Goal: Task Accomplishment & Management: Use online tool/utility

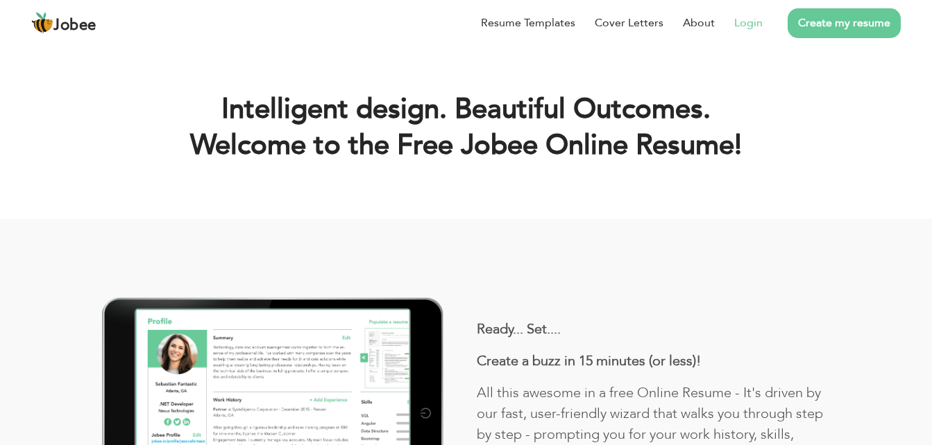
click at [743, 26] on link "Login" at bounding box center [748, 23] width 28 height 17
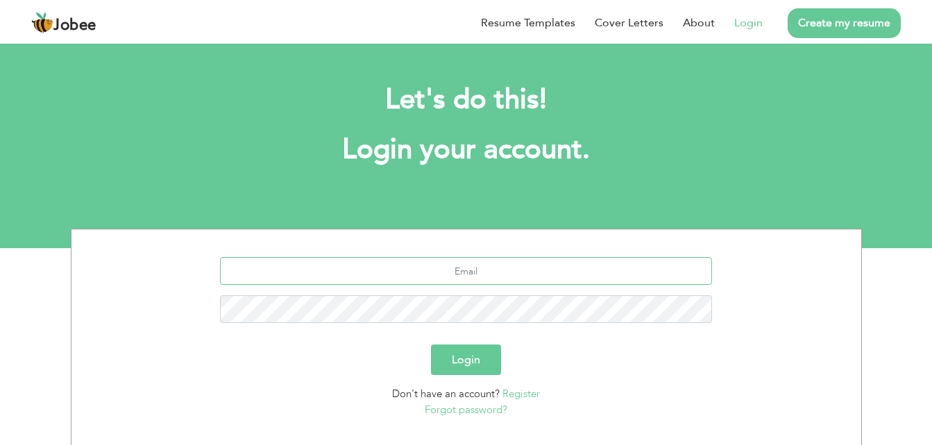
click at [479, 262] on input "text" at bounding box center [466, 271] width 492 height 28
type input "[EMAIL_ADDRESS][DOMAIN_NAME]"
click at [445, 354] on button "Login" at bounding box center [466, 360] width 70 height 31
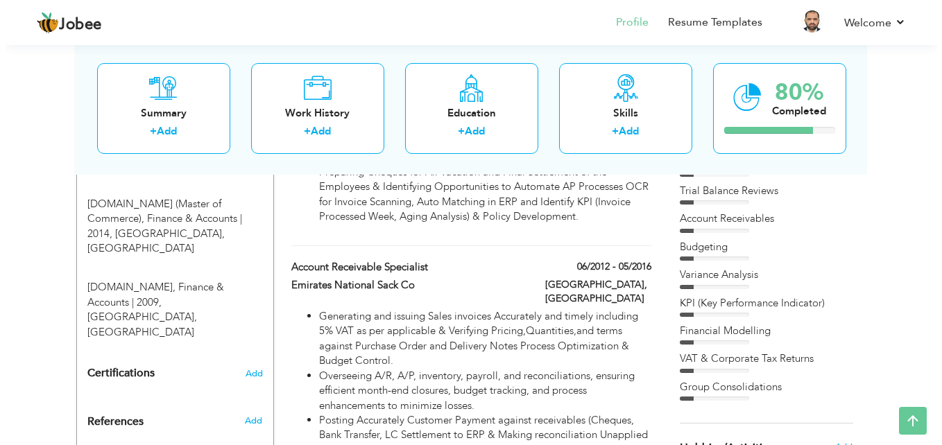
scroll to position [932, 0]
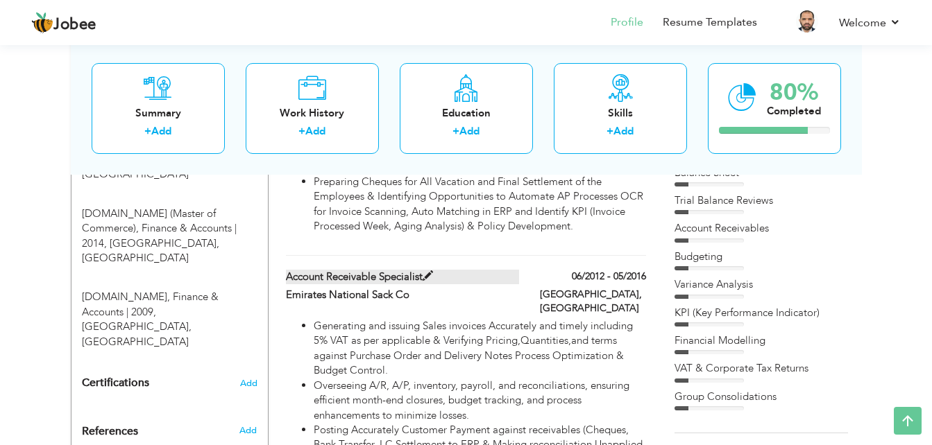
click at [429, 271] on span at bounding box center [428, 276] width 10 height 10
type input "Account Receivable Specialist"
type input "Emirates National Sack Co"
type input "06/2012"
type input "05/2016"
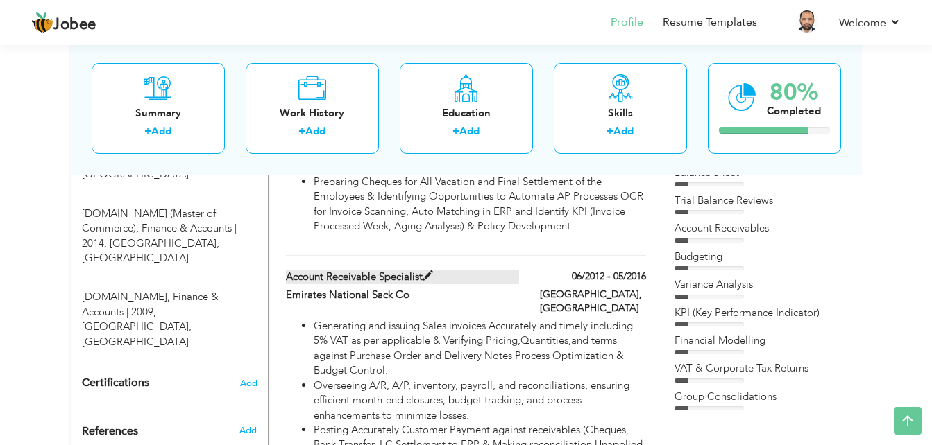
type input "United Arab Emirates"
type input "Dubai"
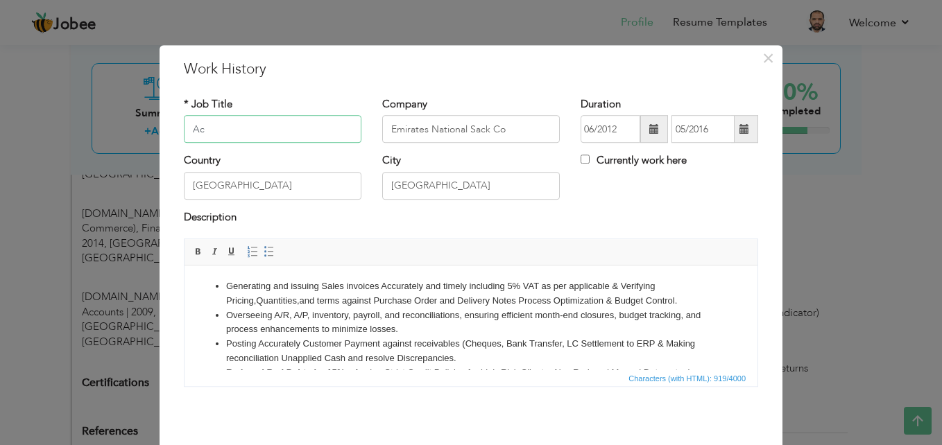
type input "A"
type input "Senior Accountant"
click at [423, 221] on div "Description" at bounding box center [471, 219] width 575 height 18
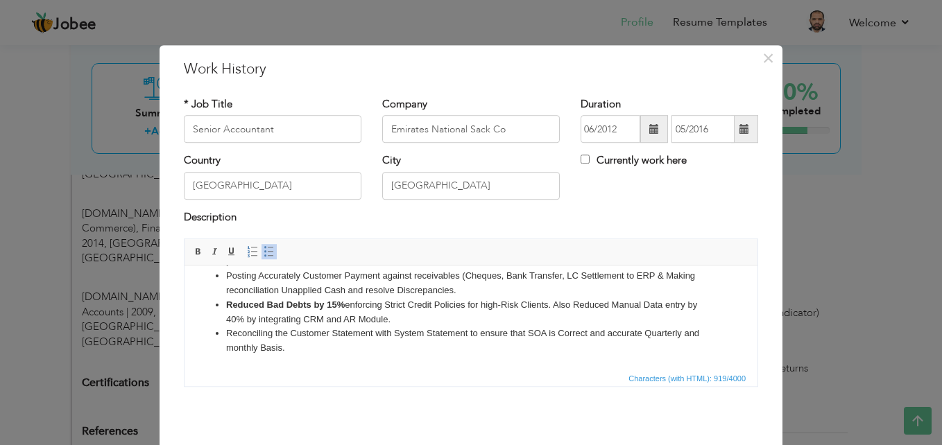
drag, startPoint x: 752, startPoint y: 303, endPoint x: 936, endPoint y: 661, distance: 401.9
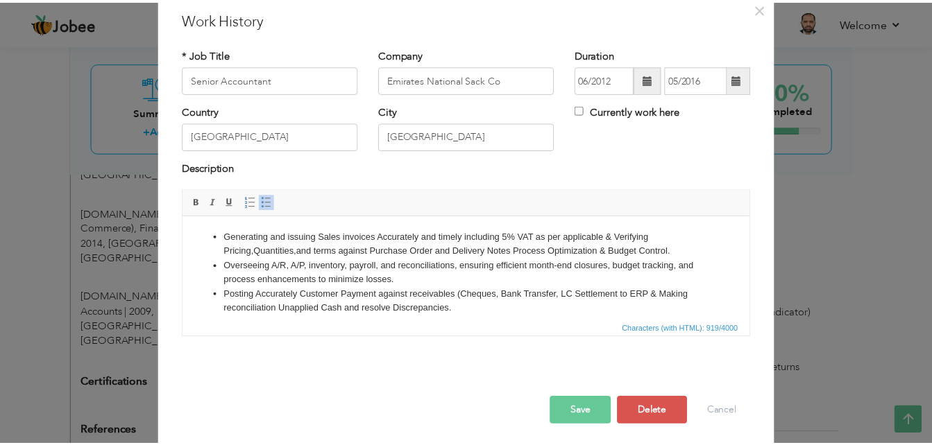
scroll to position [54, 0]
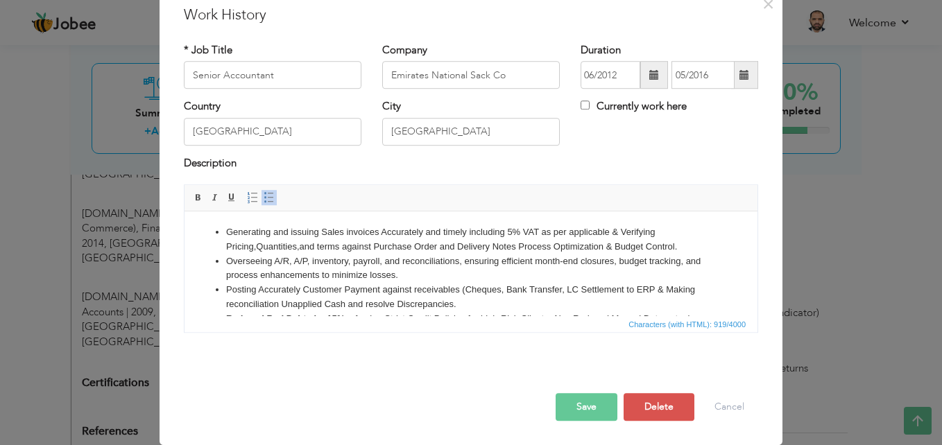
click at [579, 405] on button "Save" at bounding box center [587, 407] width 62 height 28
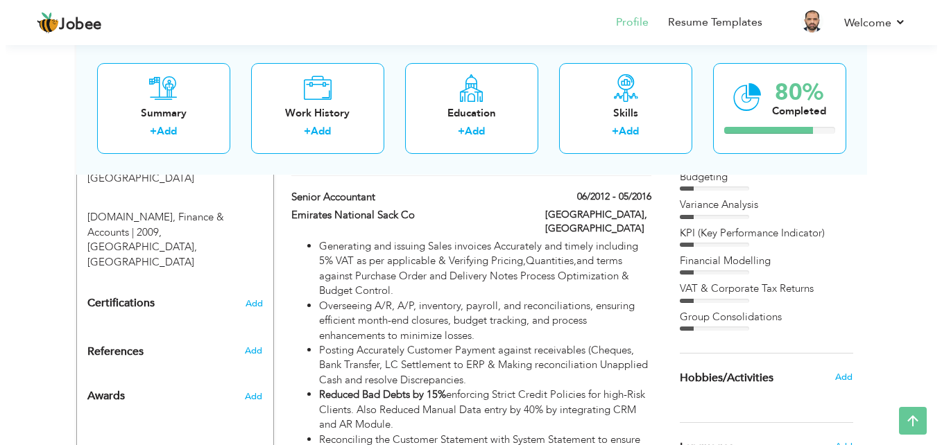
scroll to position [999, 0]
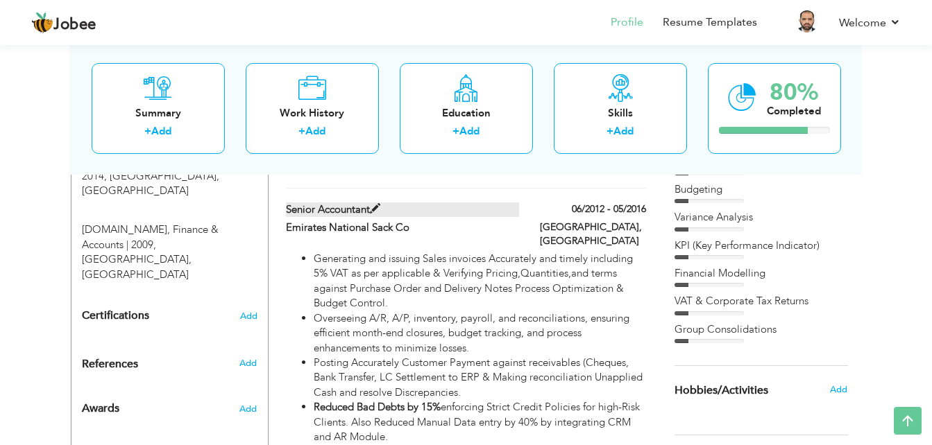
click at [375, 204] on span at bounding box center [375, 209] width 10 height 10
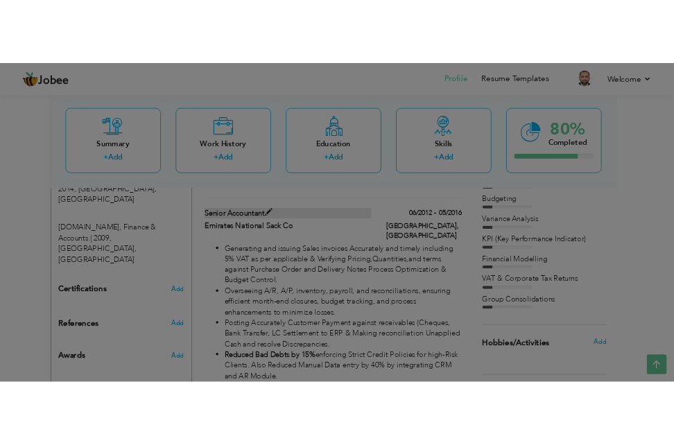
scroll to position [0, 0]
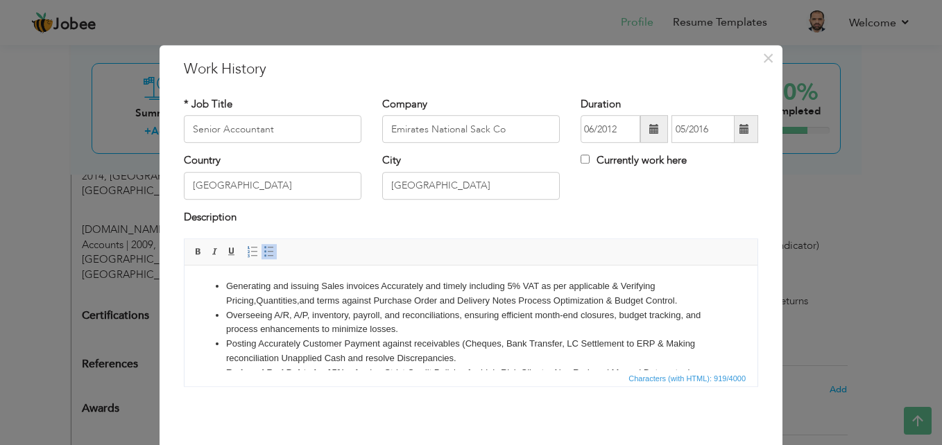
click at [554, 333] on li "Overseeing A/R, A/P, inventory, payroll, and reconciliations, ensuring efficien…" at bounding box center [471, 323] width 490 height 29
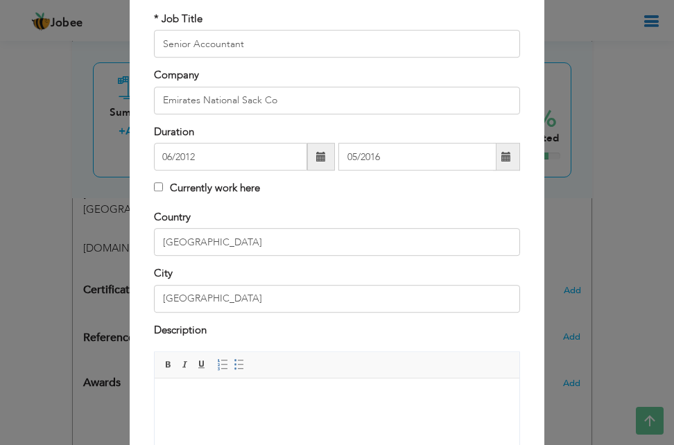
scroll to position [125, 0]
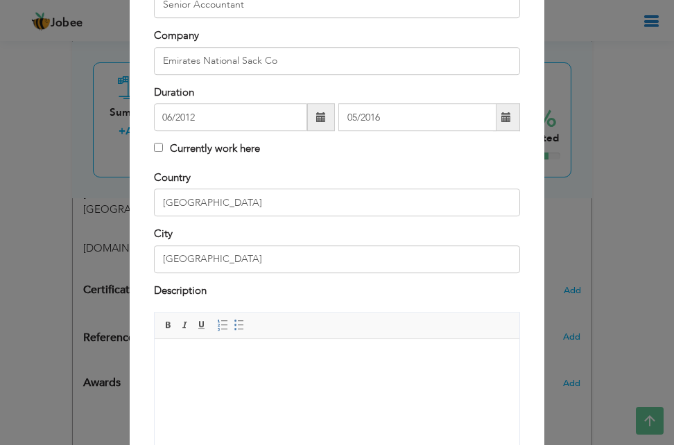
click at [209, 353] on body at bounding box center [337, 360] width 337 height 15
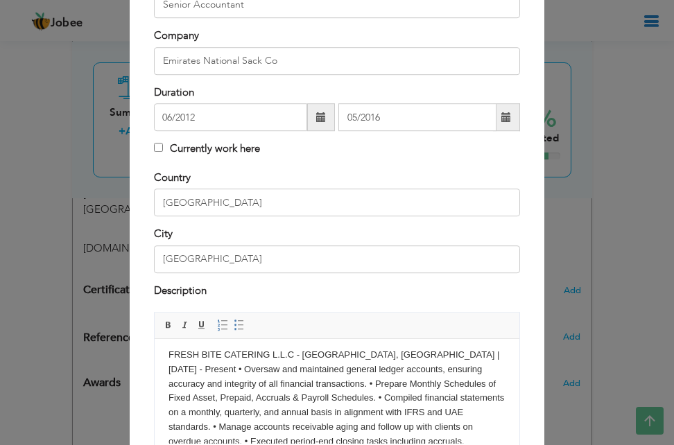
scroll to position [0, 0]
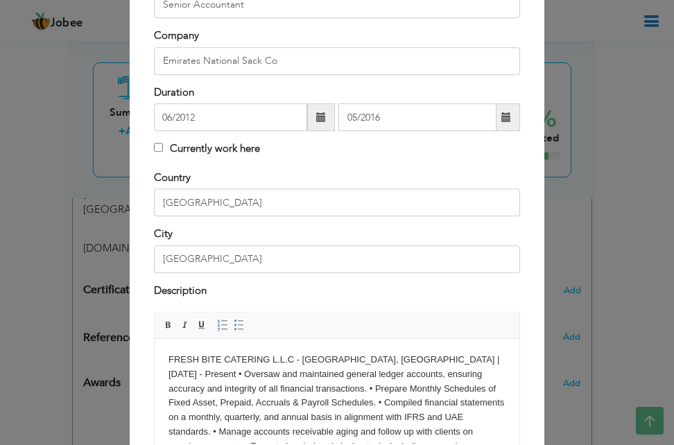
click at [199, 375] on body "FRESH BITE CATERING L.L.C - Abu Dhabi, United Arab Emirates | Jun 2022 - Presen…" at bounding box center [337, 439] width 337 height 173
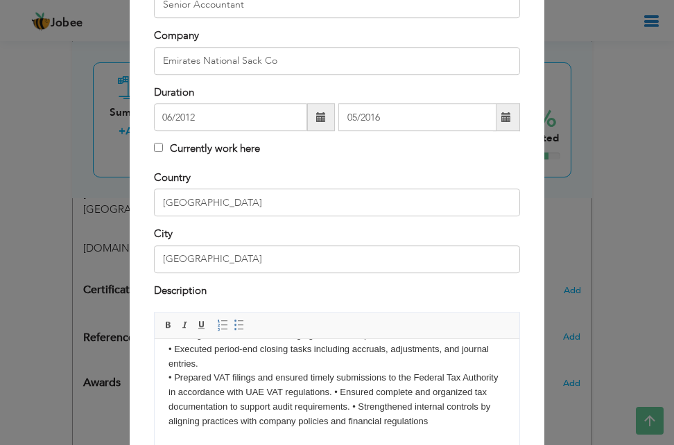
scroll to position [124, 0]
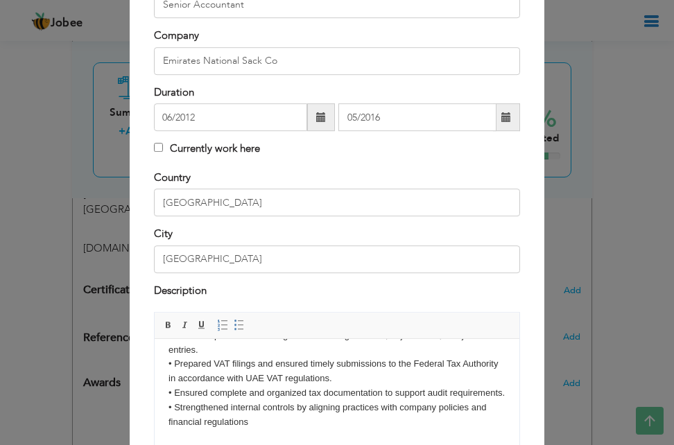
click at [223, 420] on body "• Oversaw and maintained general ledger accounts, ensuring accuracy and integri…" at bounding box center [337, 335] width 337 height 187
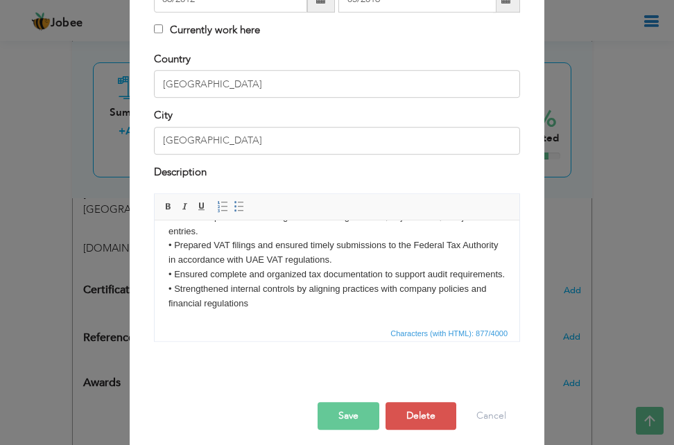
scroll to position [253, 0]
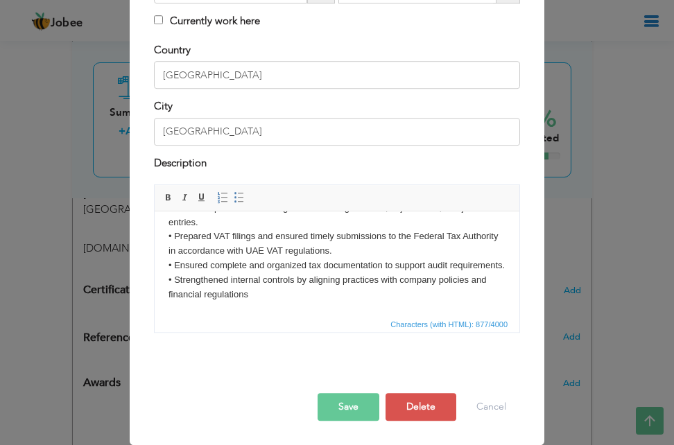
click at [340, 405] on button "Save" at bounding box center [349, 407] width 62 height 28
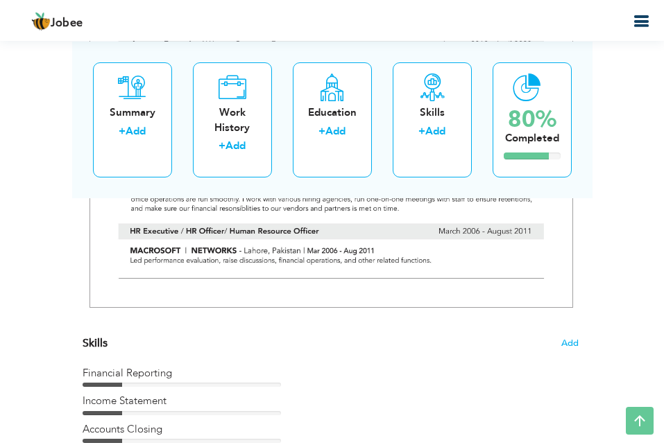
scroll to position [3975, 0]
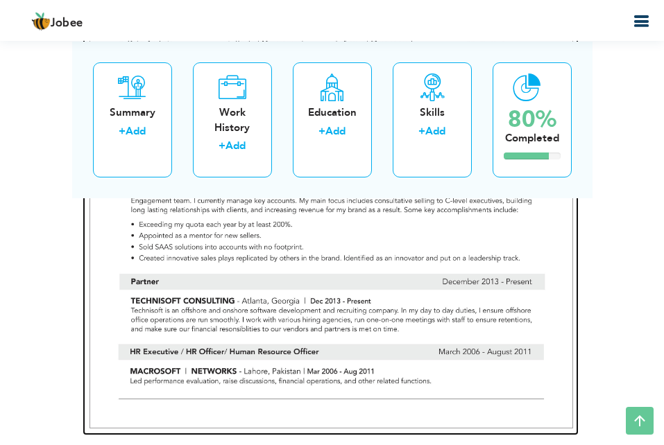
click at [375, 293] on img at bounding box center [332, 115] width 484 height 625
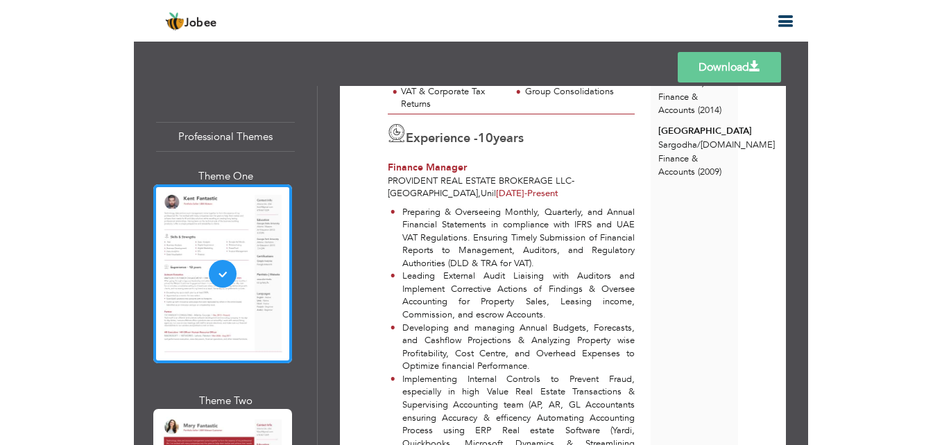
scroll to position [534, 0]
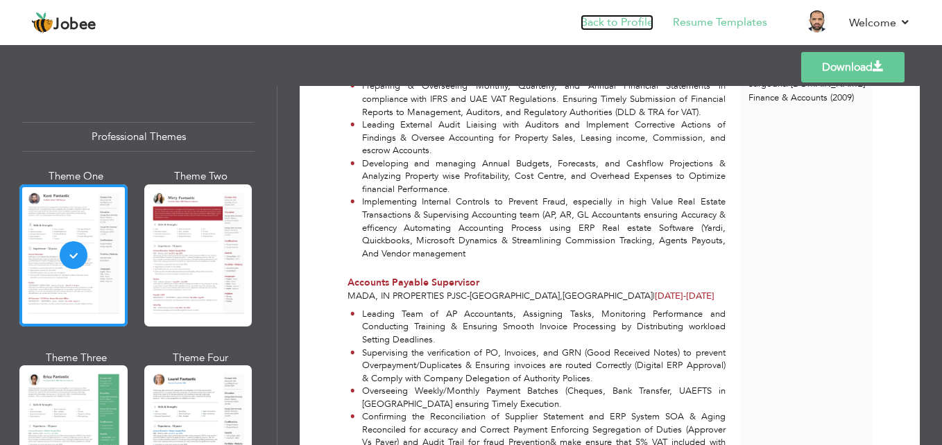
click at [616, 25] on link "Back to Profile" at bounding box center [617, 23] width 73 height 16
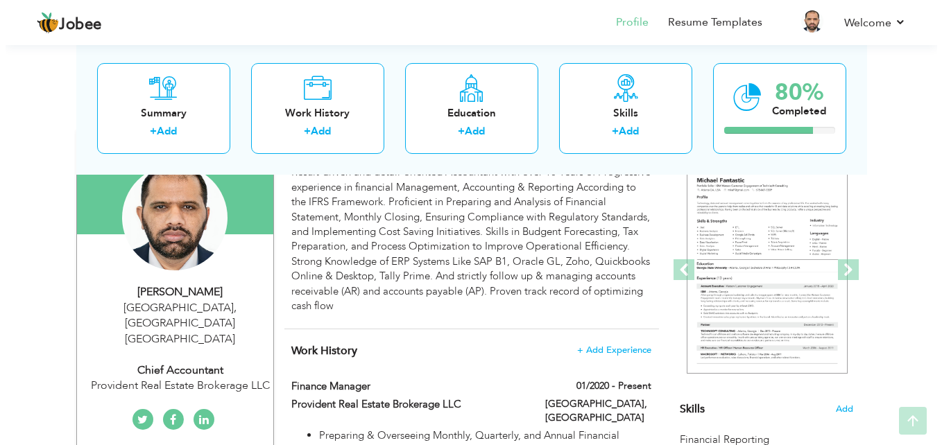
scroll to position [193, 0]
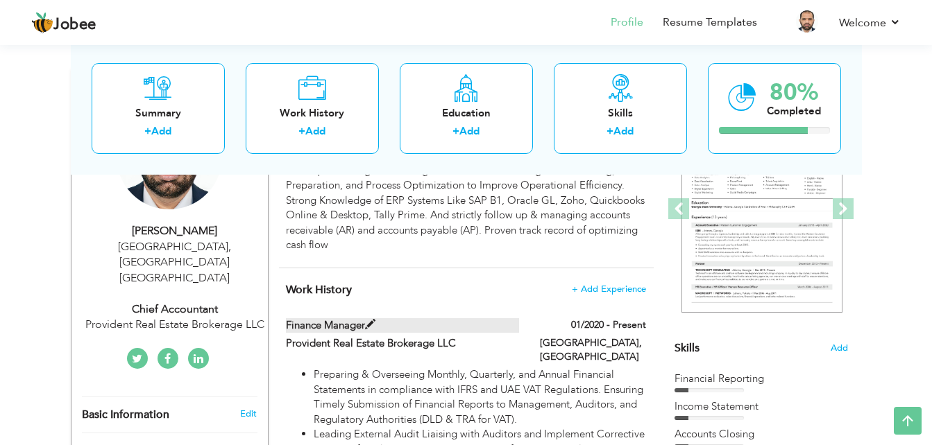
click at [375, 321] on span at bounding box center [370, 325] width 10 height 10
type input "Finance Manager"
type input "Provident Real Estate Brokerage LLC"
type input "01/2020"
type input "Uni"
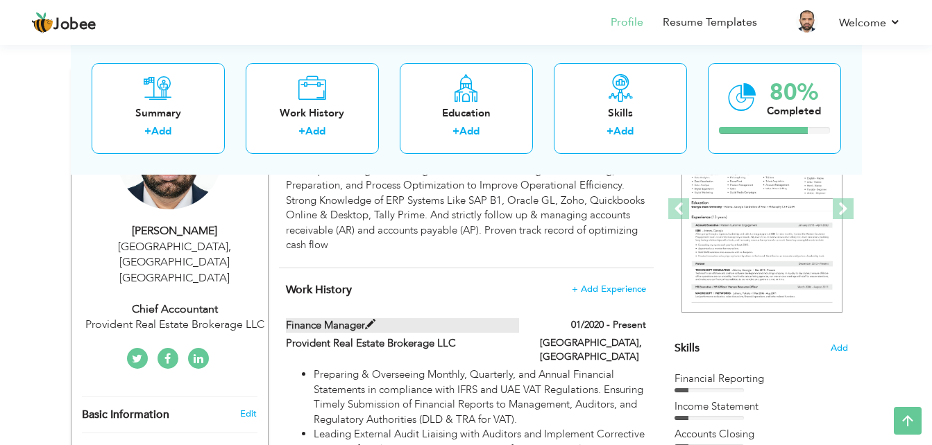
type input "[GEOGRAPHIC_DATA]"
checkbox input "true"
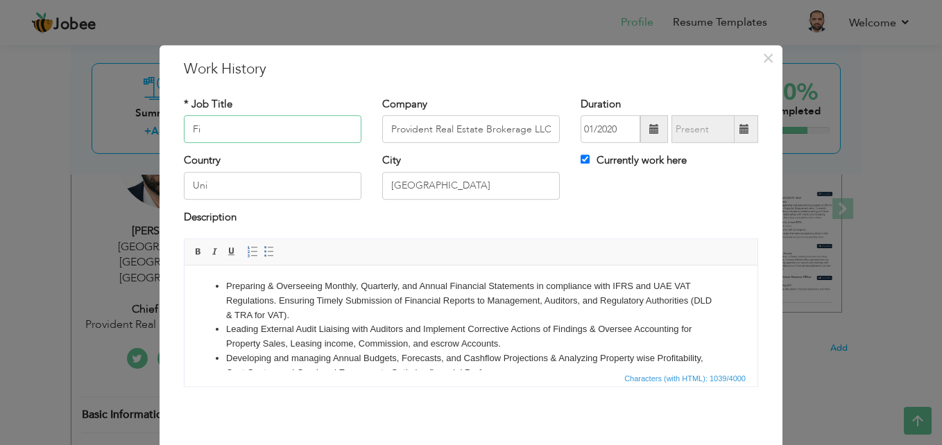
type input "F"
type input "Chief Accountant"
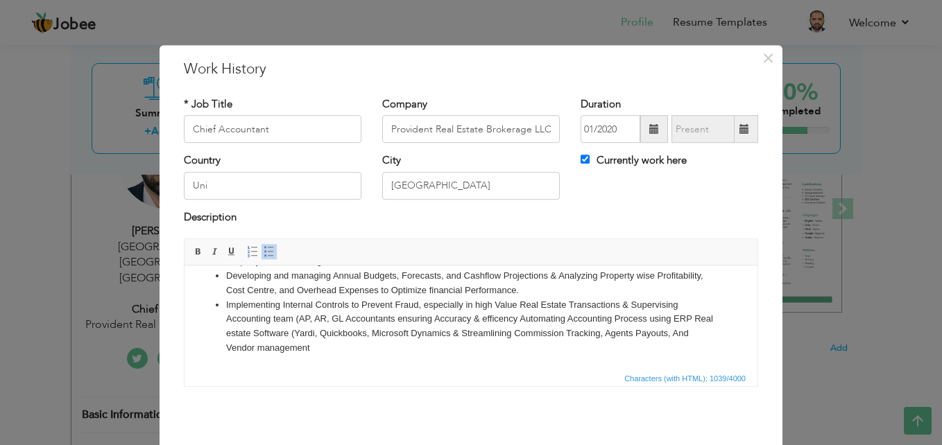
scroll to position [54, 0]
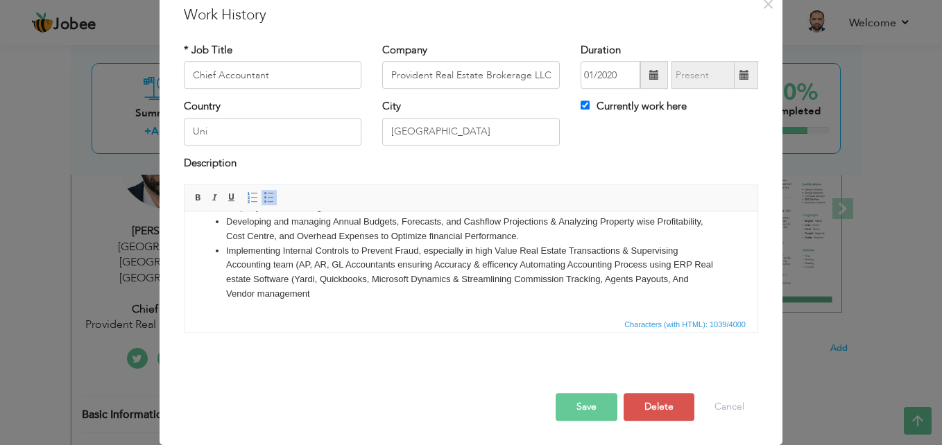
click at [568, 404] on button "Save" at bounding box center [587, 407] width 62 height 28
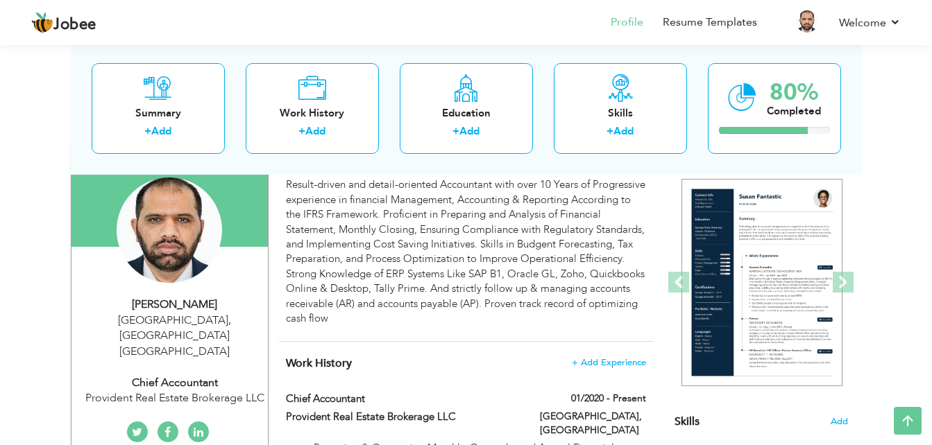
scroll to position [0, 0]
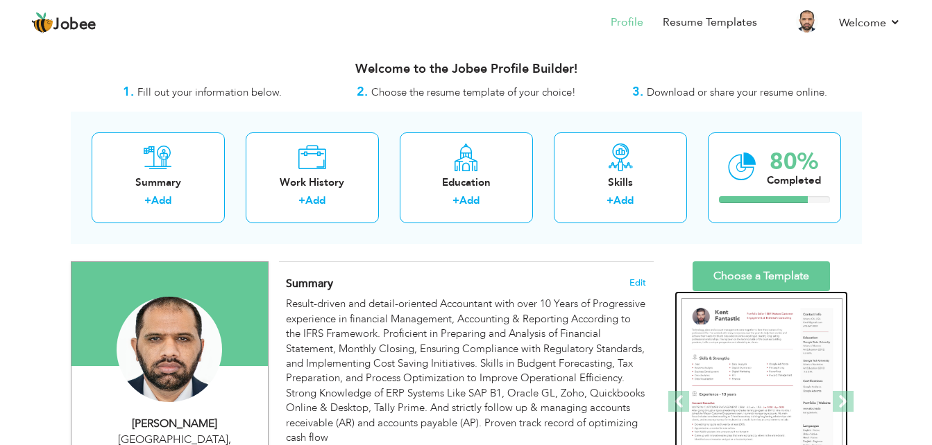
click at [757, 341] on img at bounding box center [761, 402] width 161 height 208
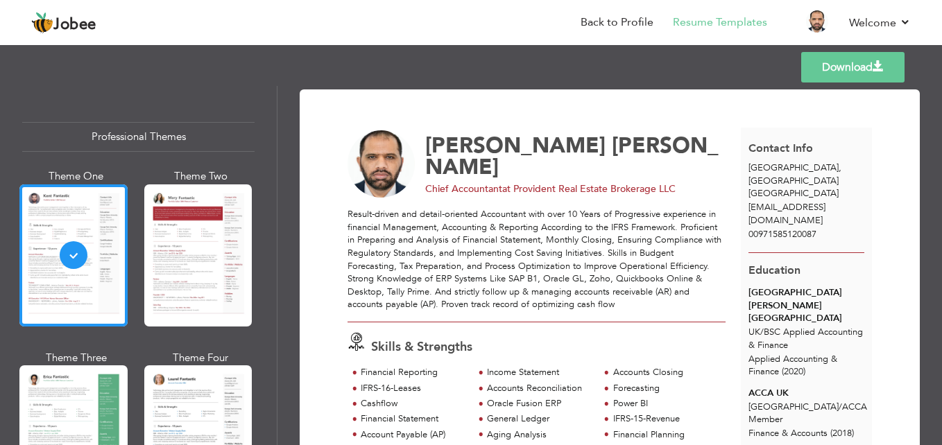
click at [838, 69] on link "Download" at bounding box center [852, 67] width 103 height 31
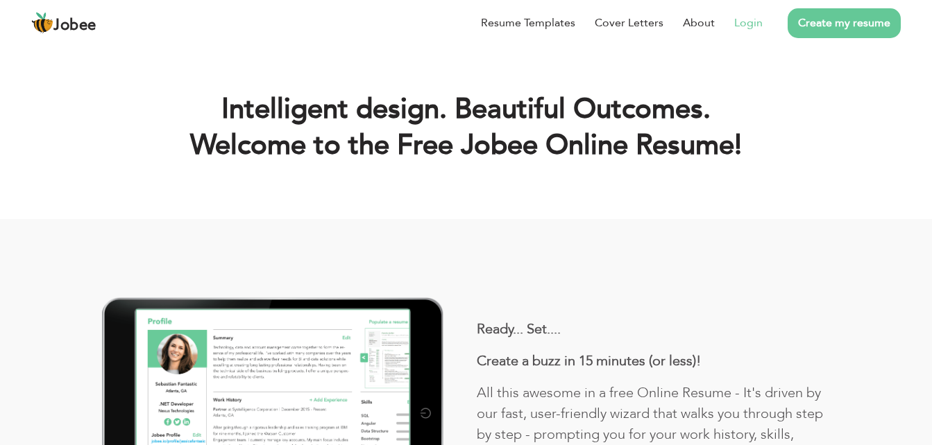
click at [742, 31] on link "Login" at bounding box center [748, 23] width 28 height 17
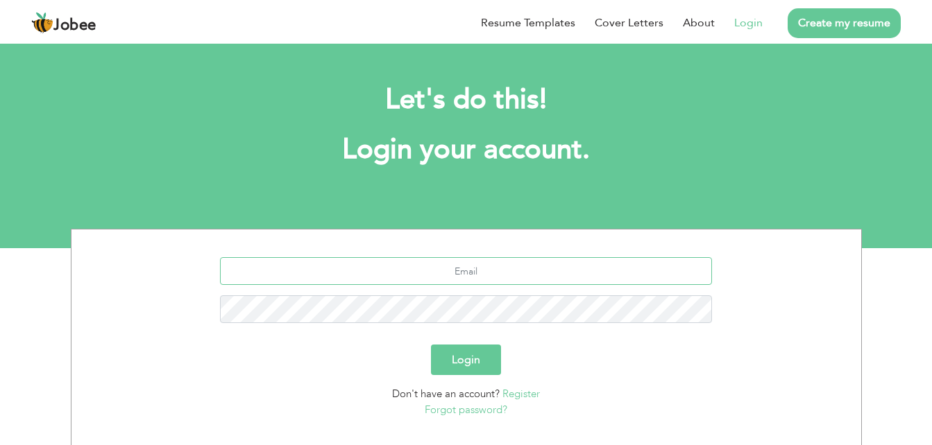
click at [484, 268] on input "text" at bounding box center [466, 271] width 492 height 28
type input "aftabahmadkandan@gmail.com"
click at [476, 359] on button "Login" at bounding box center [466, 360] width 70 height 31
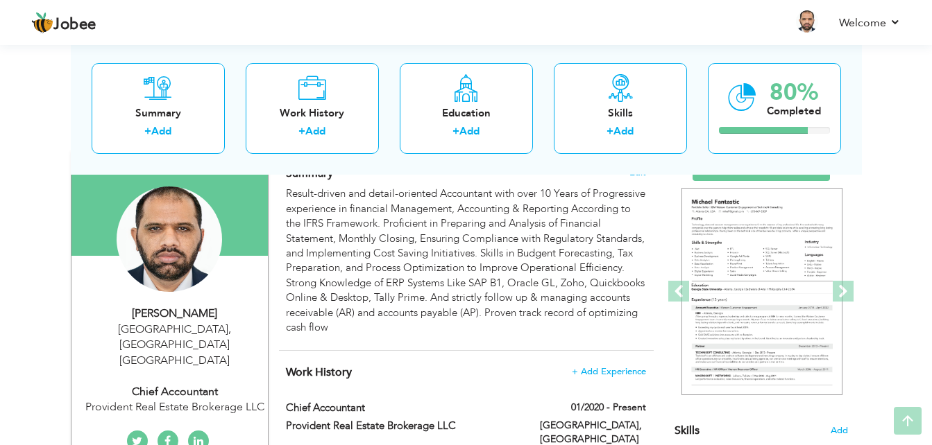
scroll to position [114, 0]
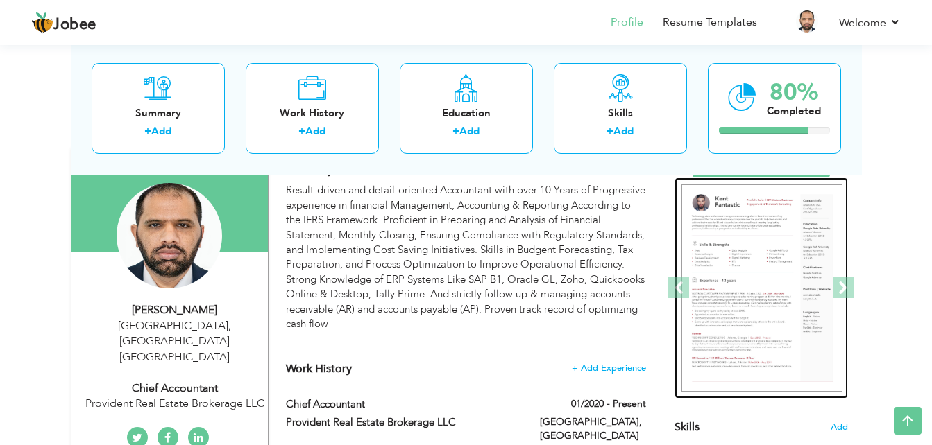
click at [756, 296] on img at bounding box center [761, 289] width 161 height 208
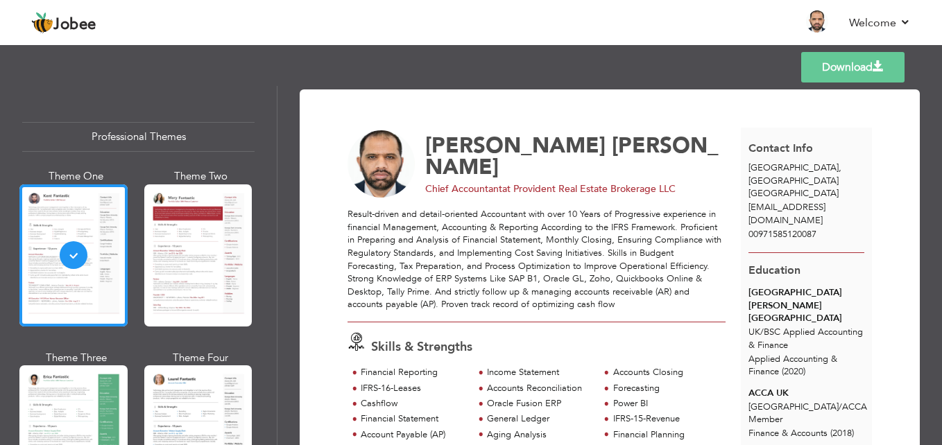
click at [835, 68] on link "Download" at bounding box center [852, 67] width 103 height 31
